Goal: Task Accomplishment & Management: Manage account settings

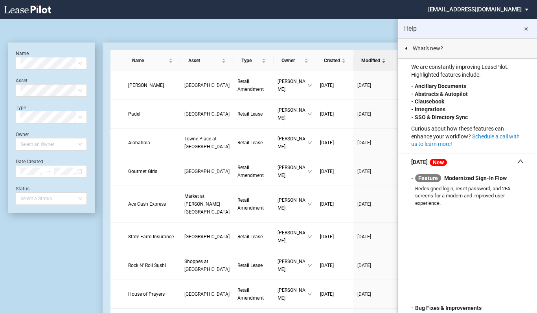
click at [527, 27] on md-icon "close" at bounding box center [526, 28] width 9 height 9
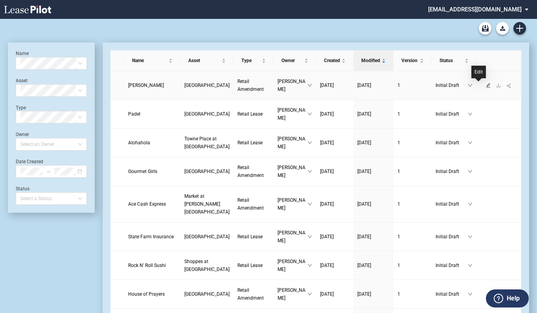
click at [487, 86] on icon "edit" at bounding box center [489, 85] width 4 height 4
click at [486, 116] on icon "edit" at bounding box center [488, 114] width 5 height 5
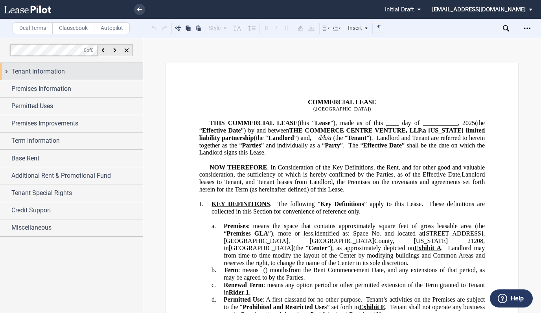
click at [41, 74] on span "Tenant Information" at bounding box center [38, 71] width 54 height 9
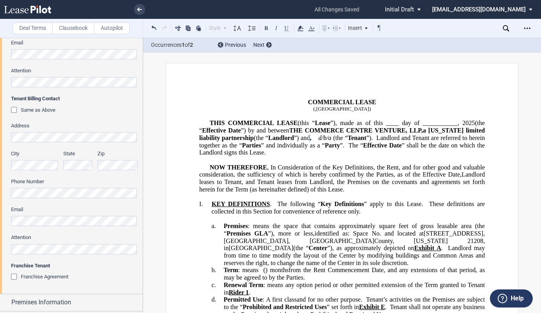
scroll to position [412, 0]
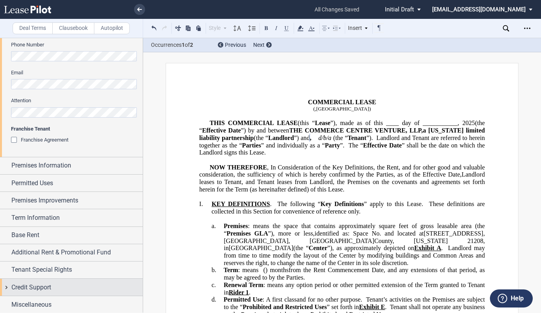
click at [51, 283] on span "Credit Support" at bounding box center [31, 287] width 40 height 9
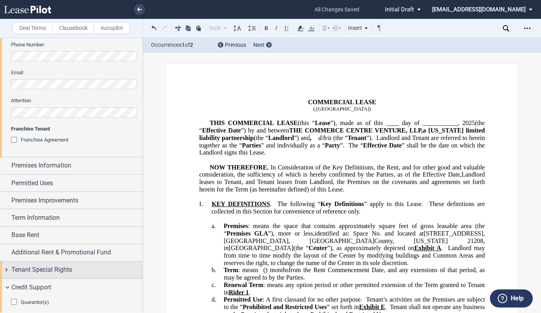
scroll to position [451, 0]
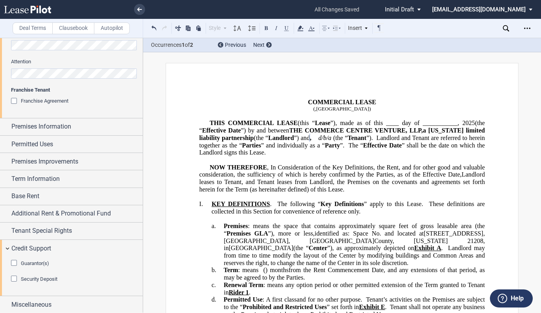
click at [14, 262] on div "Guarantor(s)" at bounding box center [15, 264] width 8 height 8
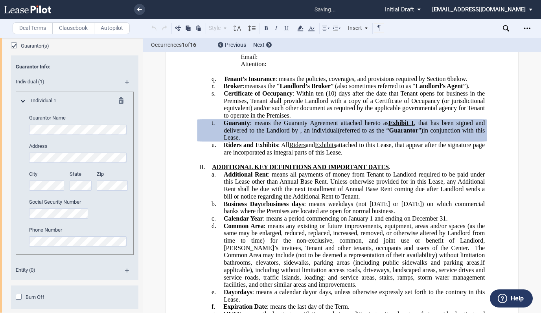
scroll to position [711, 0]
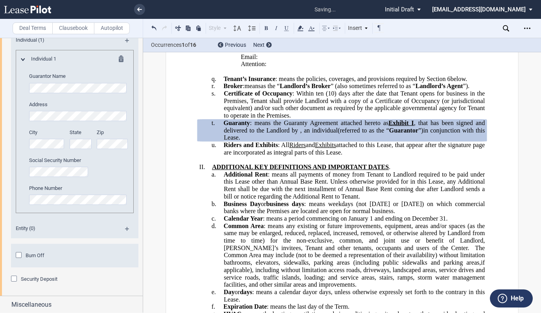
click at [17, 254] on div "Burn Off" at bounding box center [20, 256] width 8 height 8
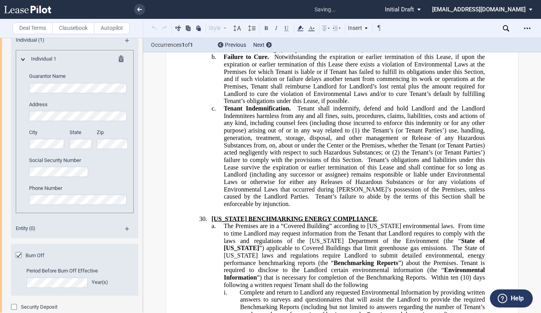
scroll to position [20141, 0]
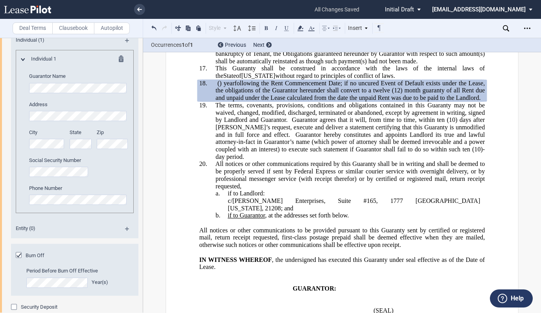
click at [336, 101] on span "(12) month guaranty of all Rent due and unpaid under the Lease calculated from …" at bounding box center [351, 94] width 271 height 14
click at [236, 101] on span "(12) month guaranty of all Rent due and unpaid under the Lease calculated from …" at bounding box center [351, 94] width 271 height 14
click at [372, 94] on span "following the Rent Commencement Date; if no uncured Event of Default exists und…" at bounding box center [351, 87] width 271 height 14
